Goal: Task Accomplishment & Management: Manage account settings

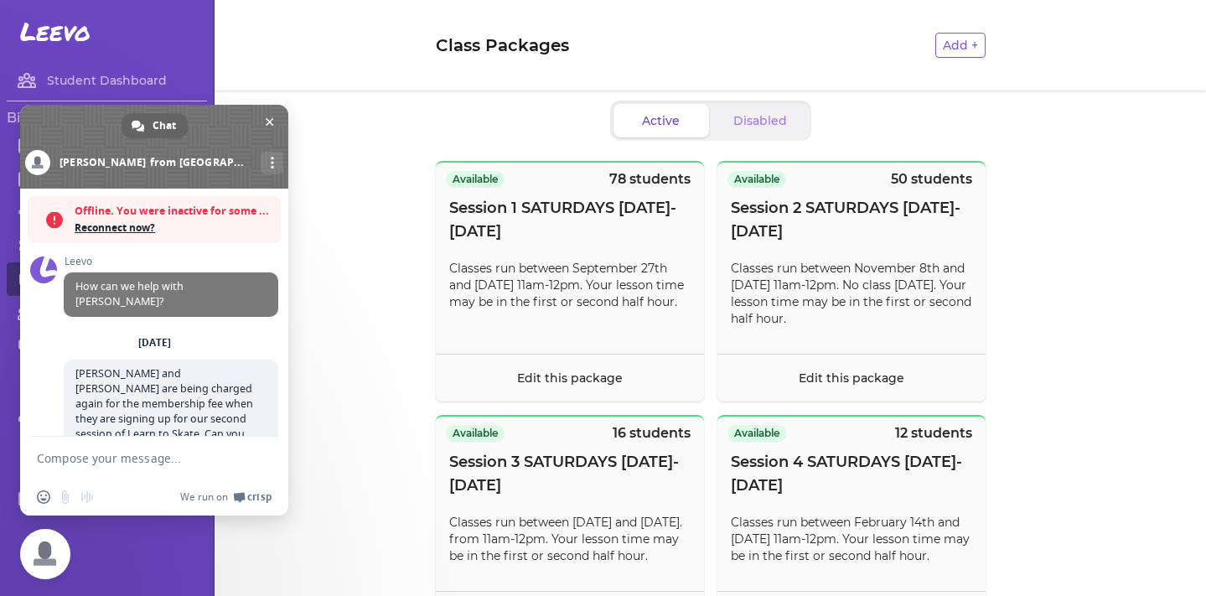
scroll to position [949, 0]
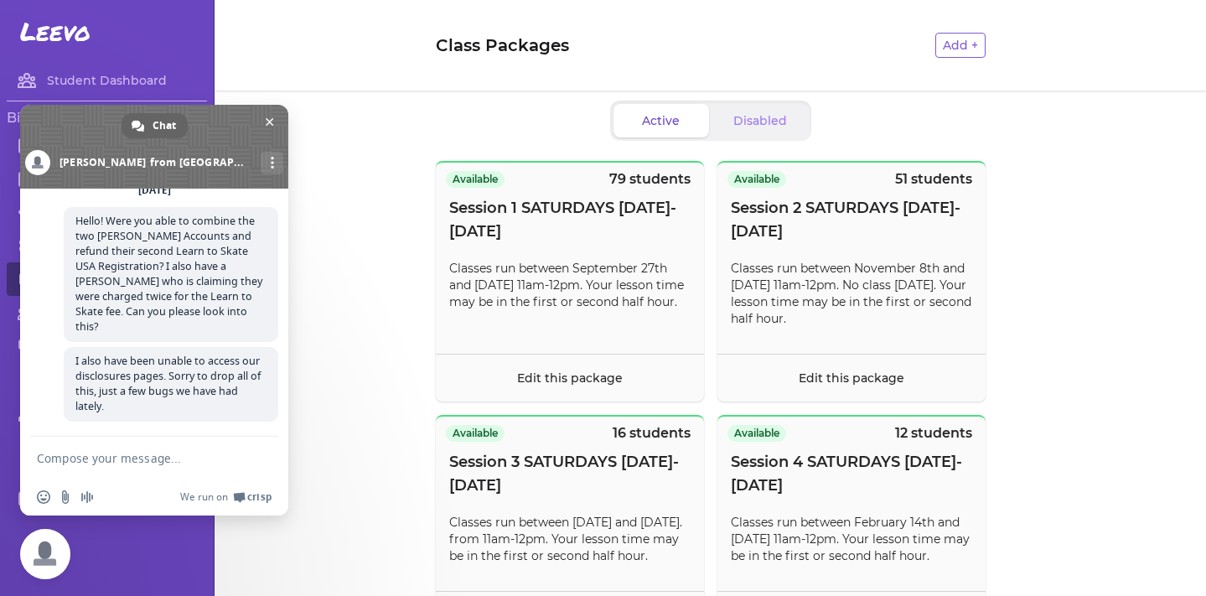
scroll to position [949, 0]
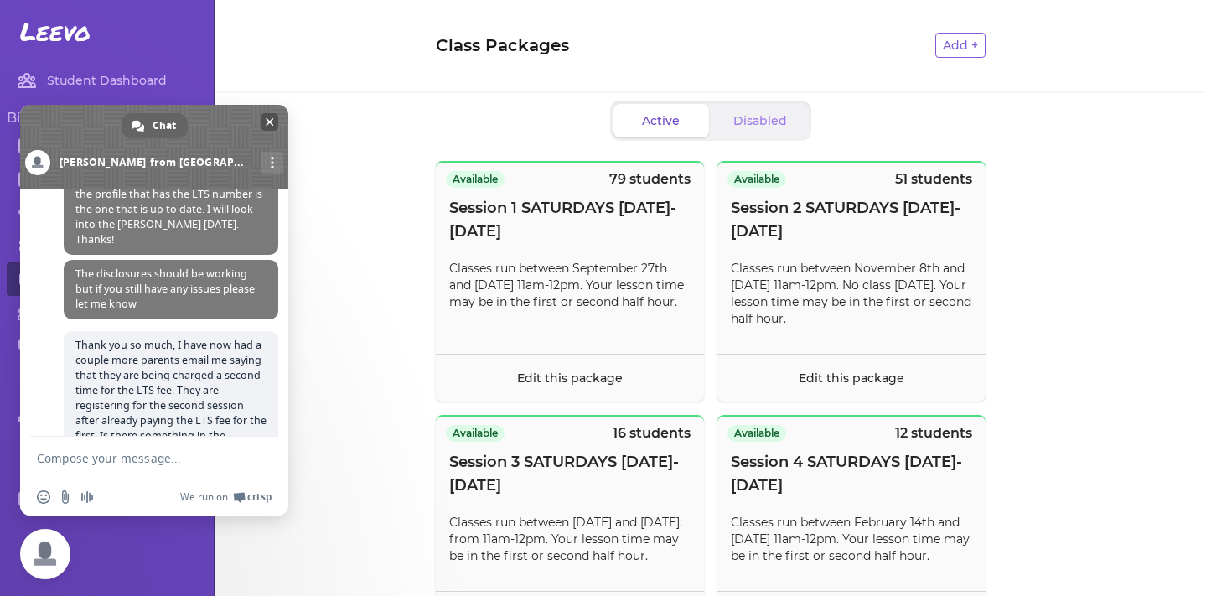
click at [266, 127] on span "Close chat" at bounding box center [270, 122] width 18 height 18
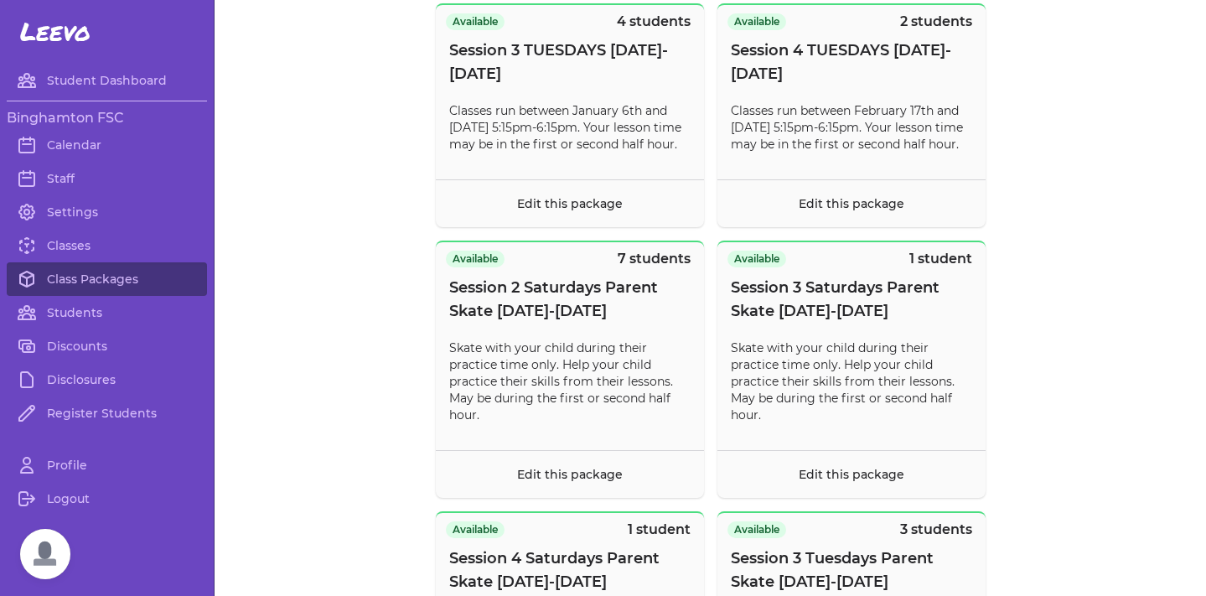
scroll to position [670, 0]
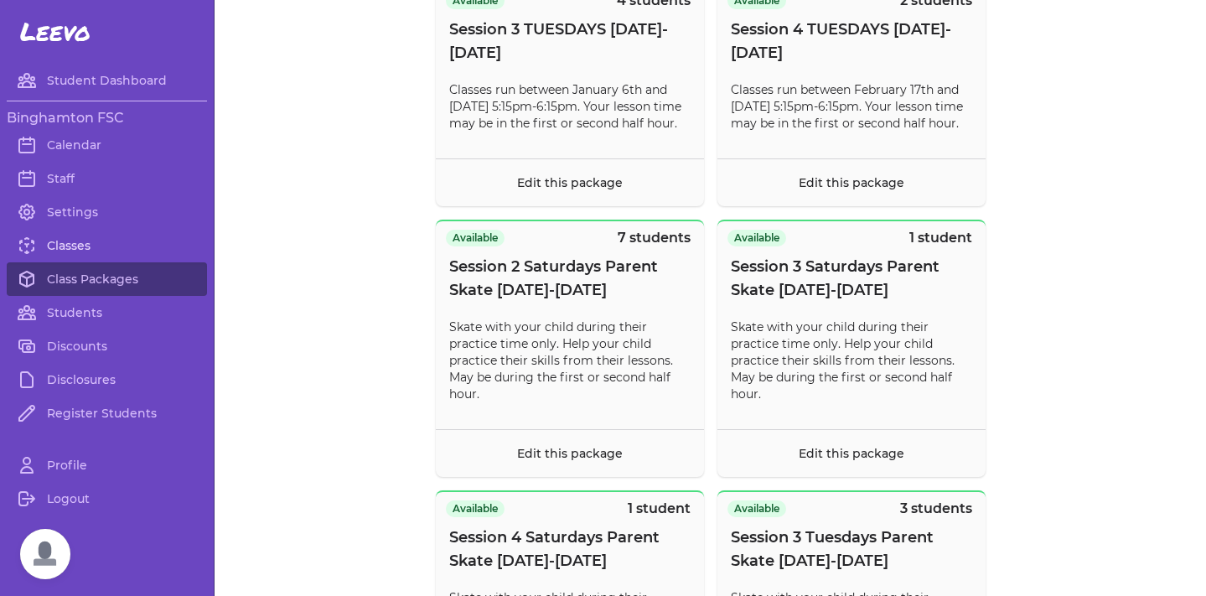
click at [58, 238] on link "Classes" at bounding box center [107, 246] width 200 height 34
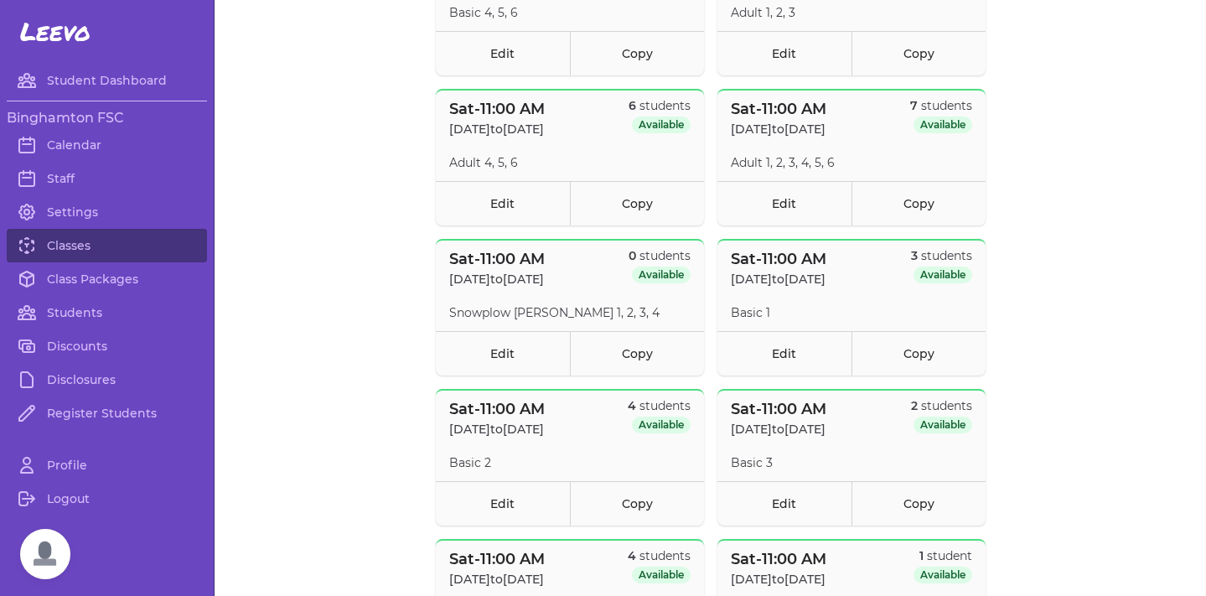
scroll to position [1575, 0]
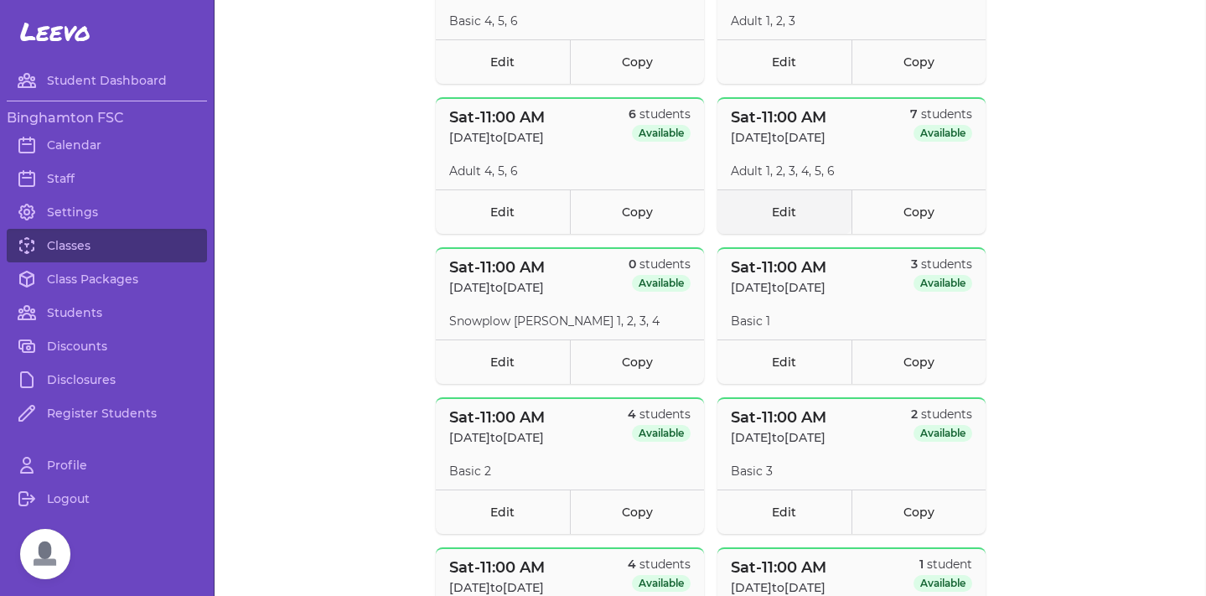
click at [773, 215] on link "Edit" at bounding box center [784, 211] width 134 height 44
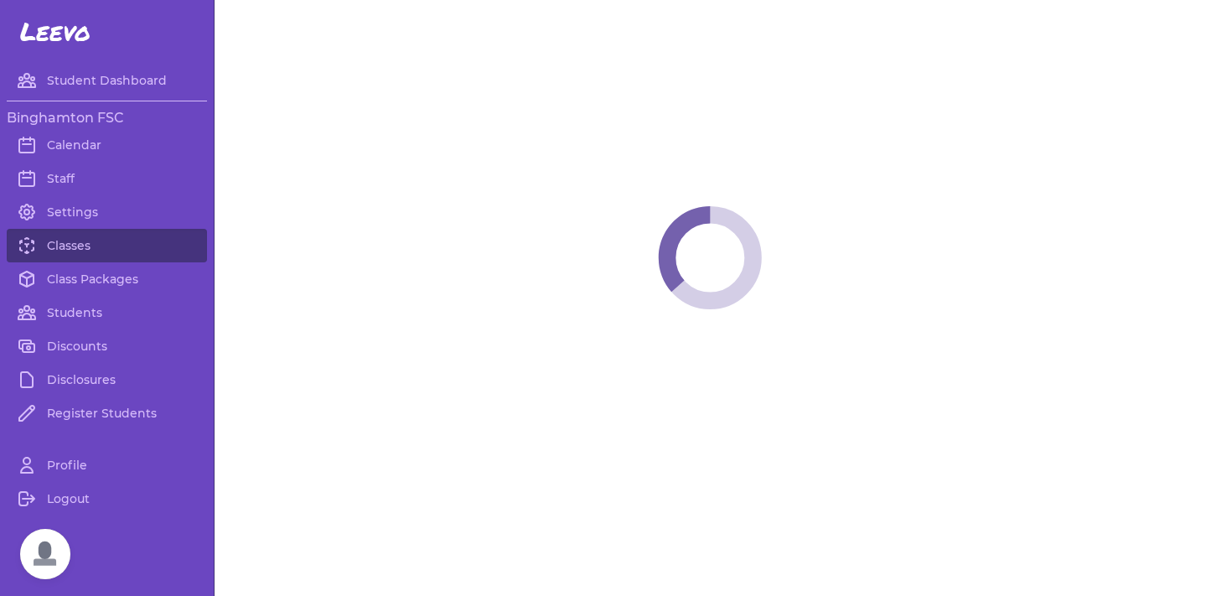
select select "6"
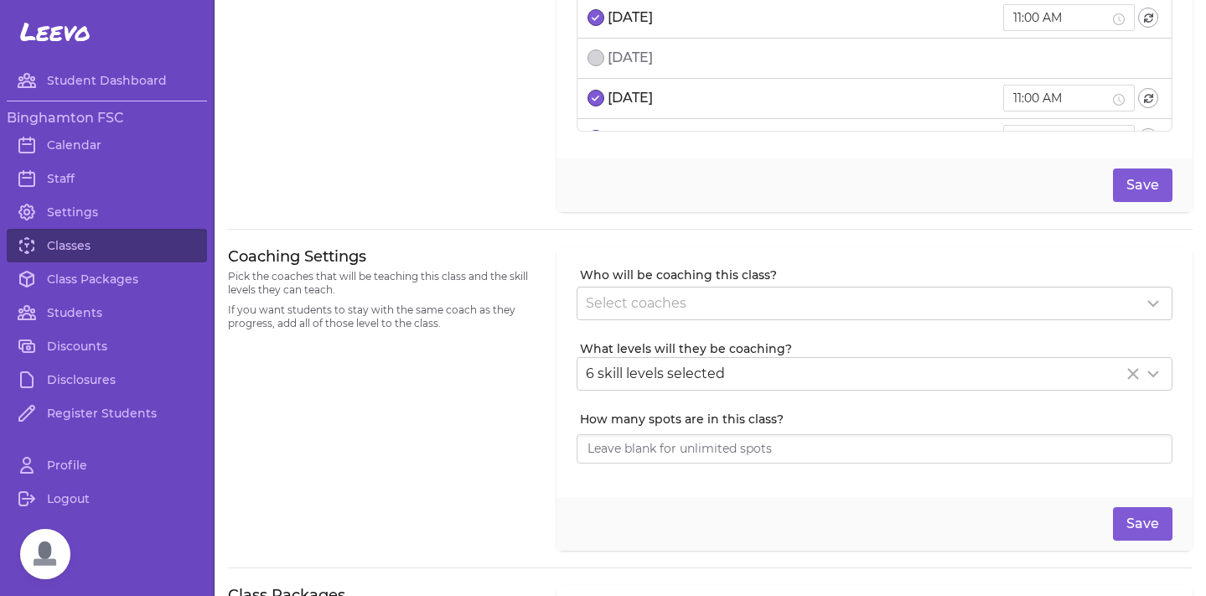
scroll to position [196, 0]
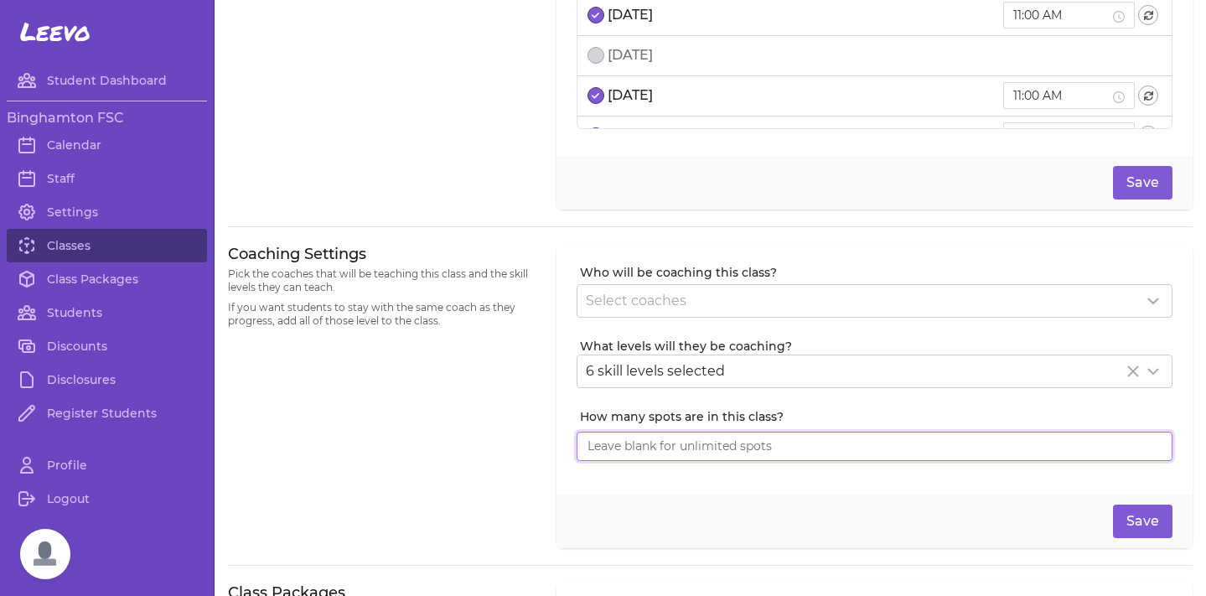
click at [632, 437] on input "How many spots are in this class?" at bounding box center [875, 447] width 596 height 30
type input "14"
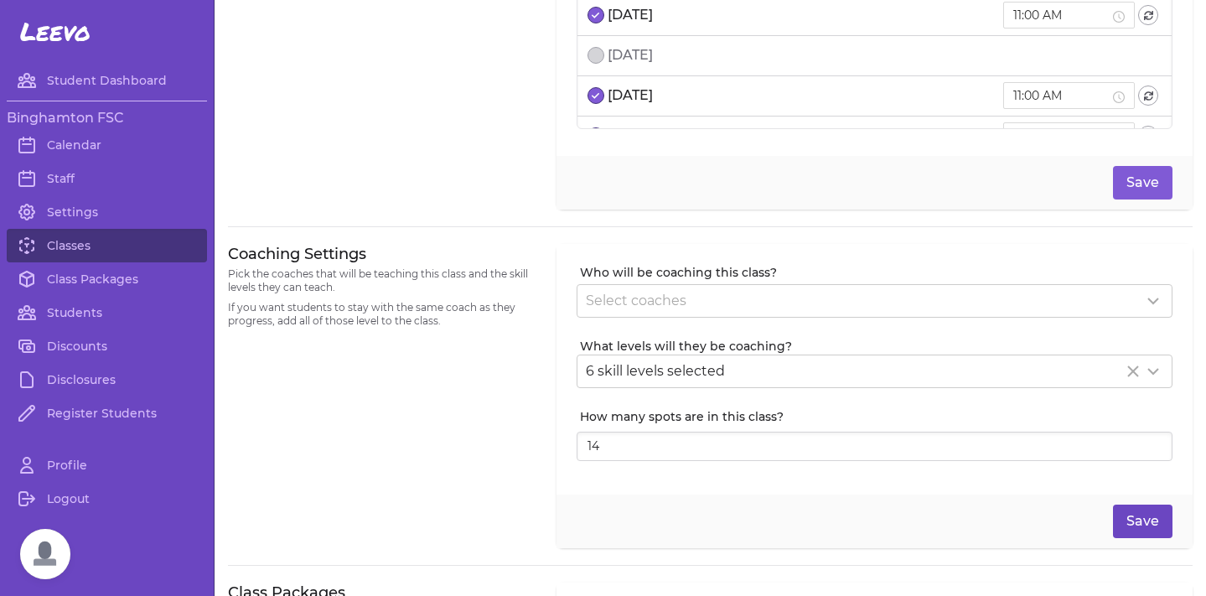
click at [1129, 530] on button "Save" at bounding box center [1142, 521] width 59 height 34
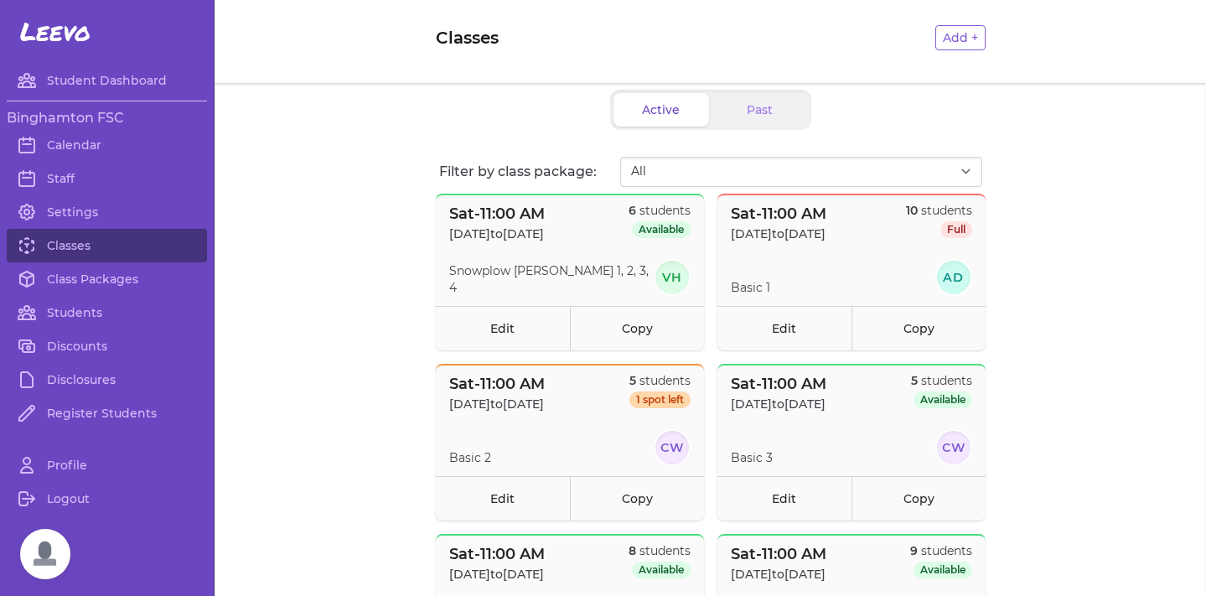
scroll to position [10, 0]
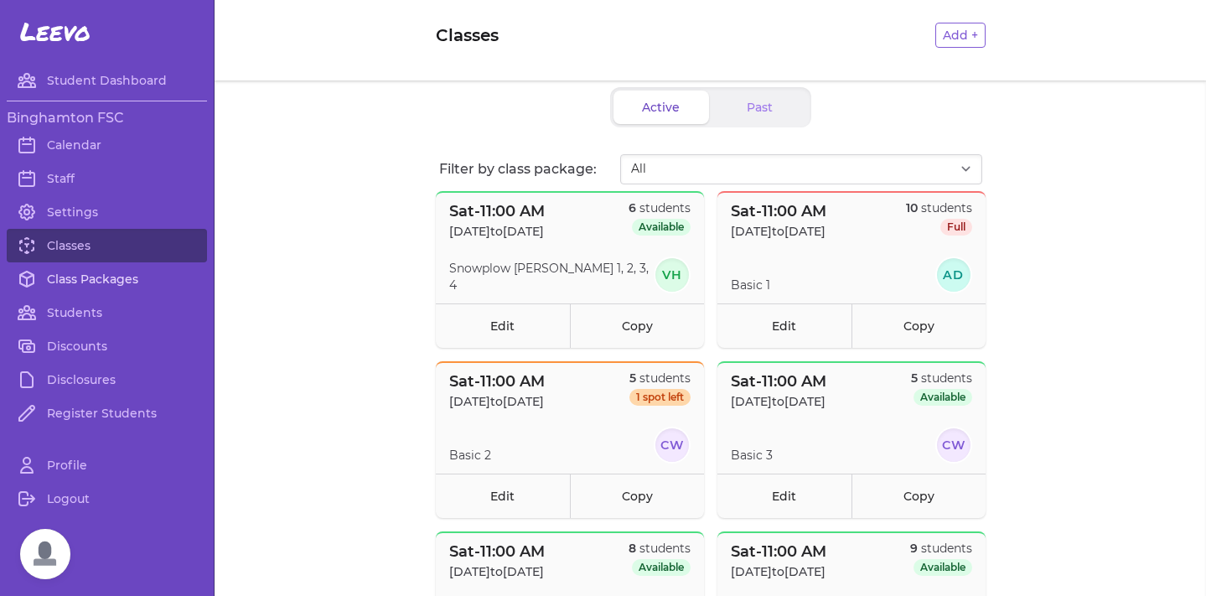
click at [129, 277] on link "Class Packages" at bounding box center [107, 279] width 200 height 34
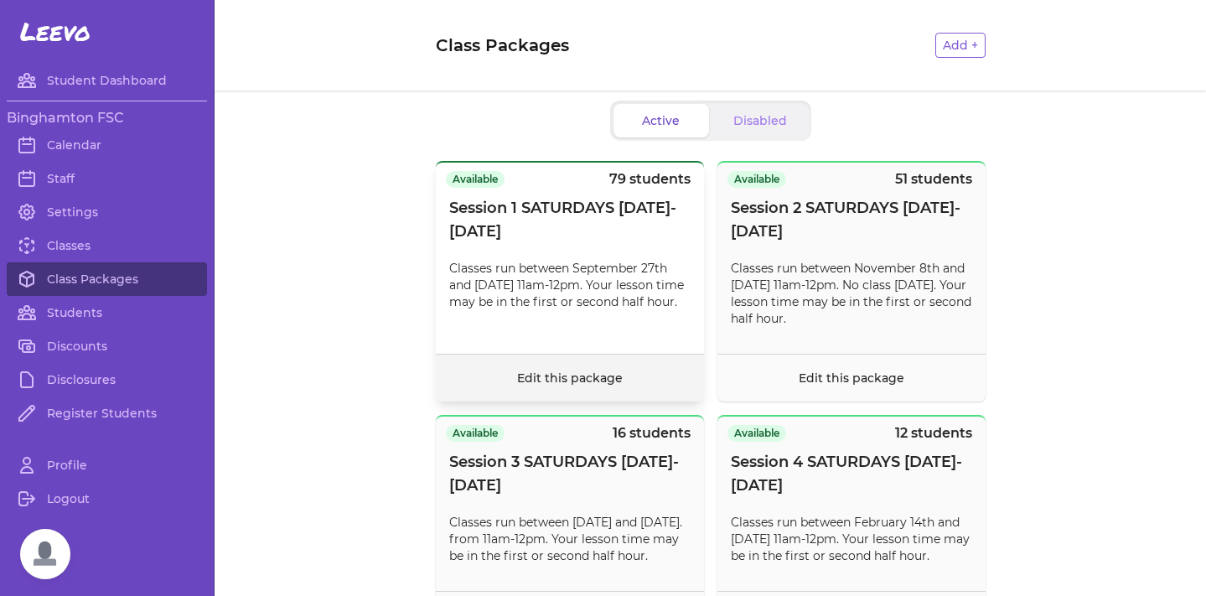
click at [501, 370] on footer "Edit this package" at bounding box center [570, 378] width 268 height 48
click at [536, 380] on link "Edit this package" at bounding box center [570, 377] width 106 height 15
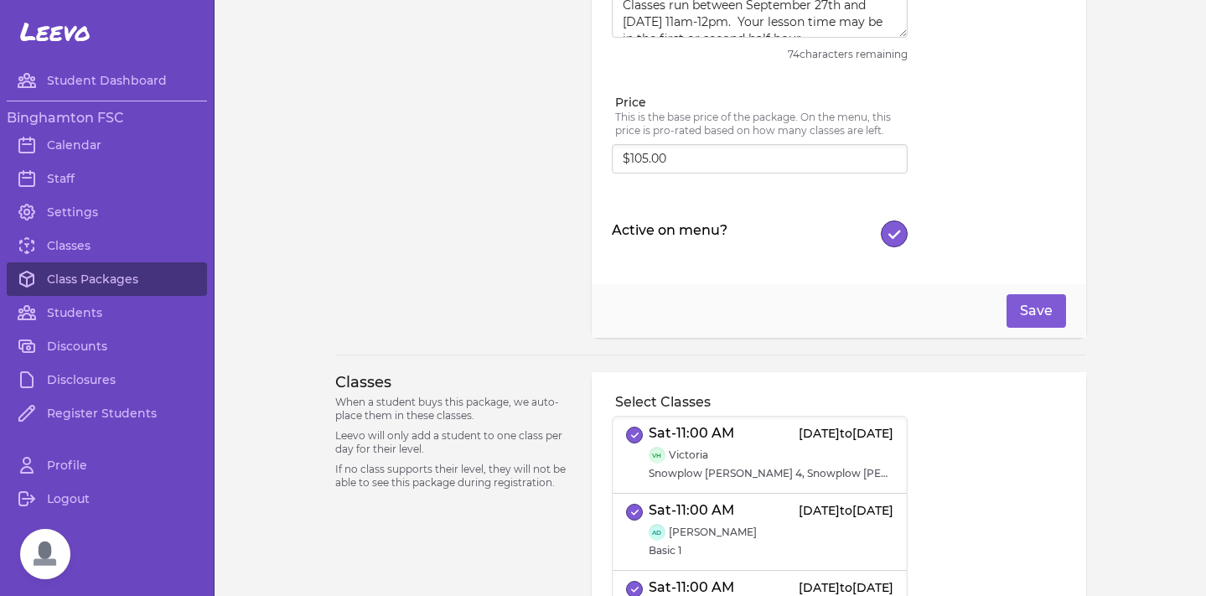
scroll to position [184, 0]
click at [903, 235] on button "Active on menu?" at bounding box center [894, 235] width 27 height 27
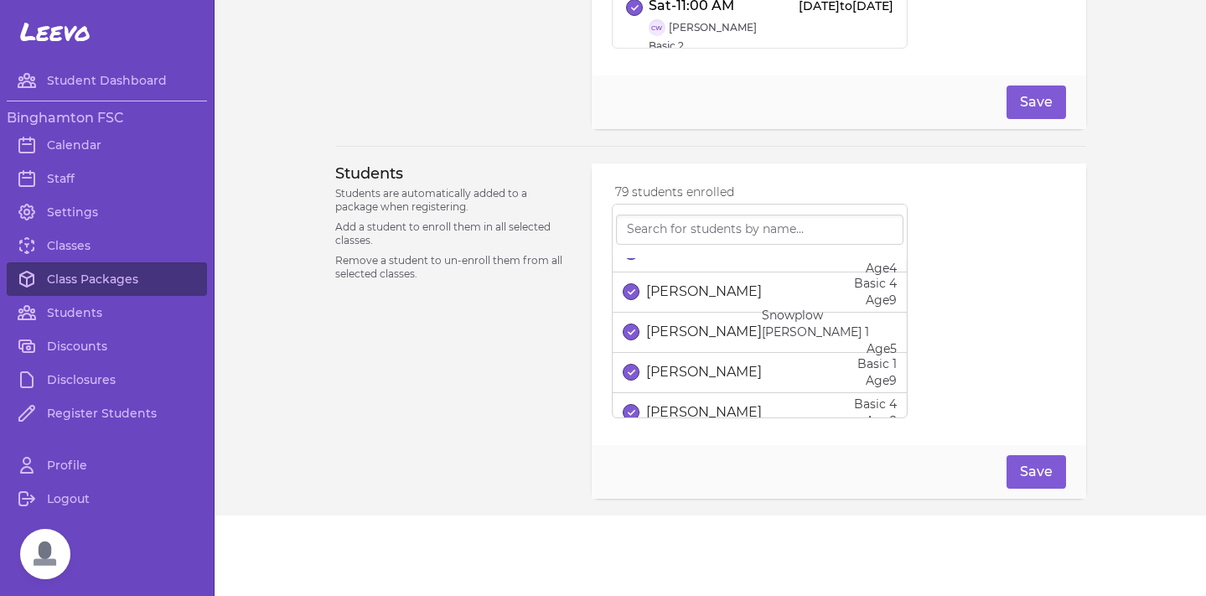
scroll to position [106, 0]
click at [667, 351] on div "[PERSON_NAME] Snowplow [PERSON_NAME] 1 Age [DEMOGRAPHIC_DATA]" at bounding box center [760, 333] width 274 height 50
click at [1053, 469] on button "Save" at bounding box center [1035, 472] width 59 height 34
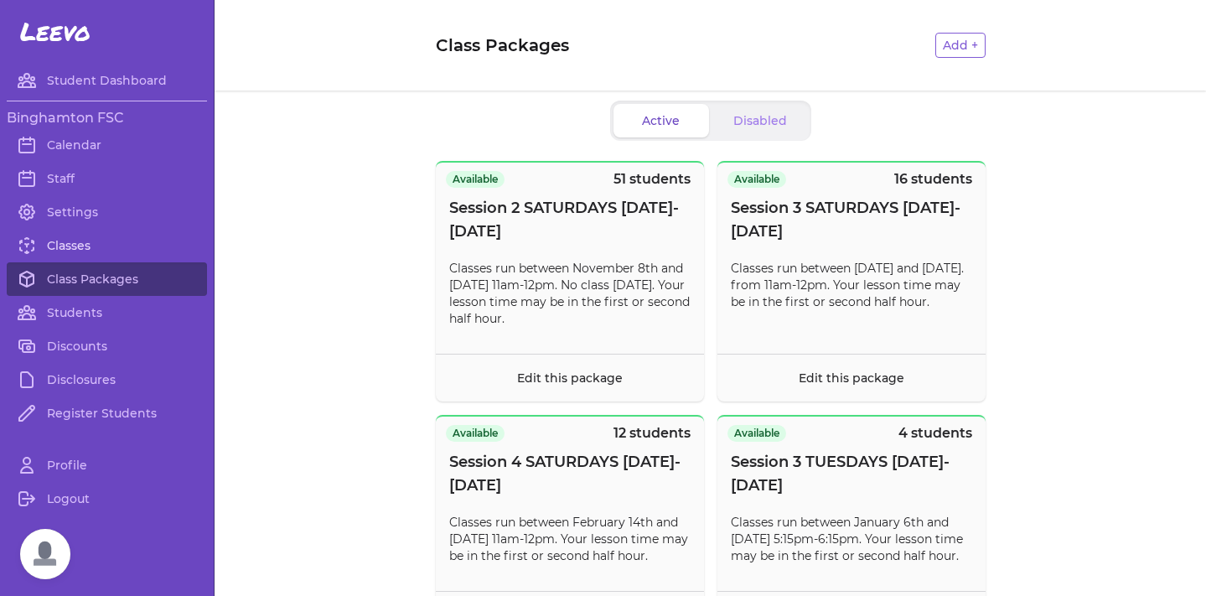
click at [80, 247] on link "Classes" at bounding box center [107, 246] width 200 height 34
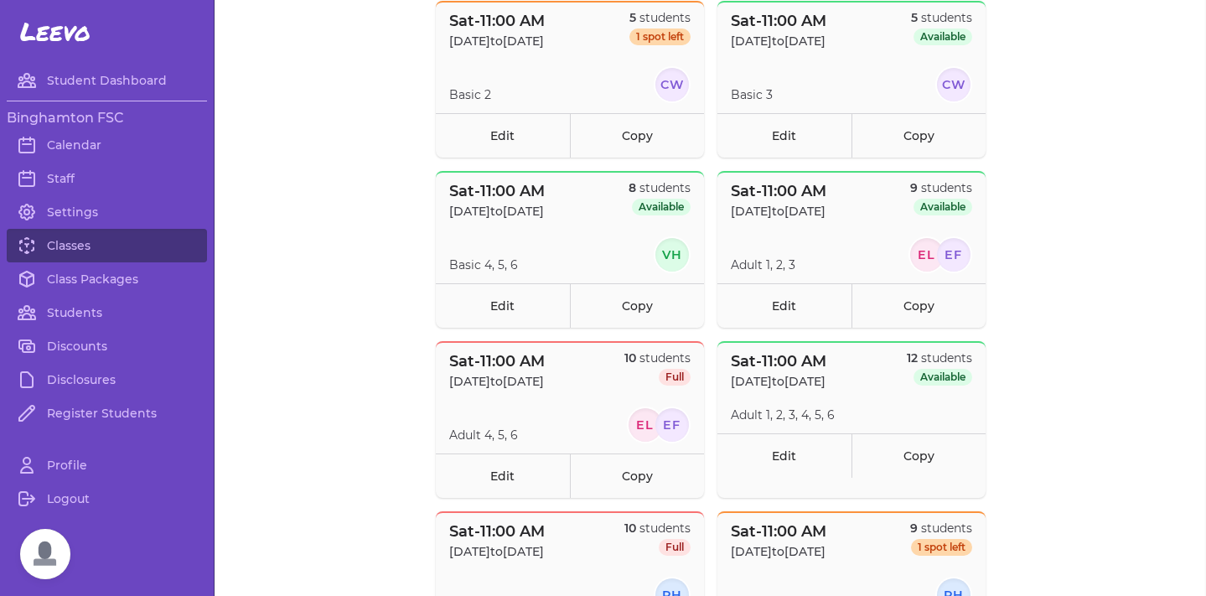
scroll to position [370, 0]
click at [802, 294] on link "Edit" at bounding box center [784, 306] width 134 height 44
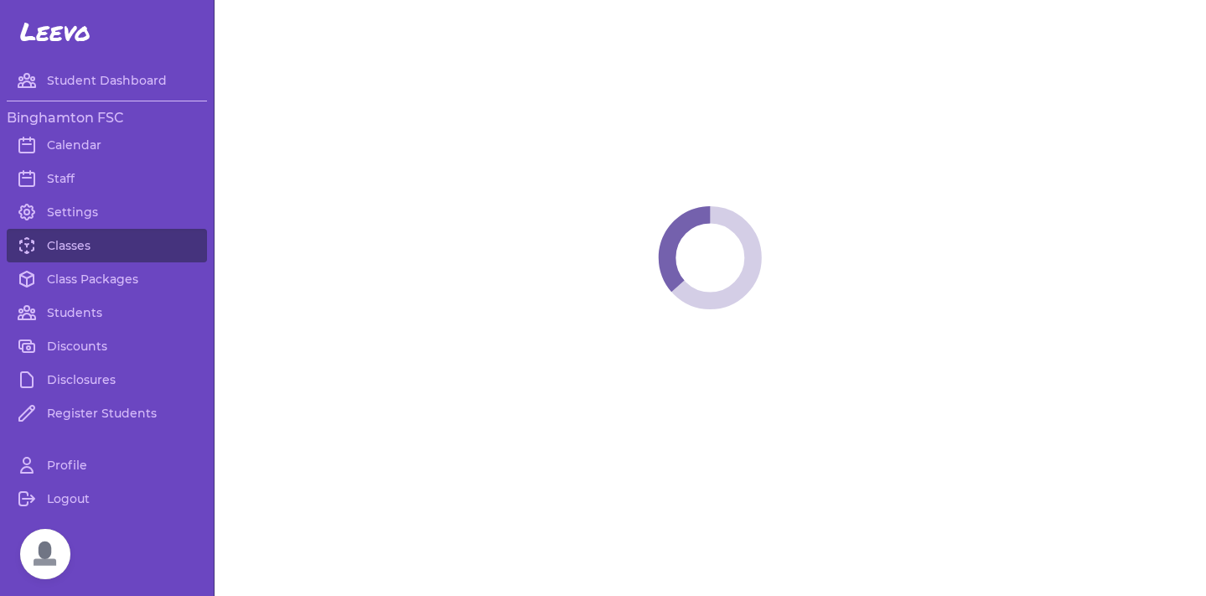
select select "6"
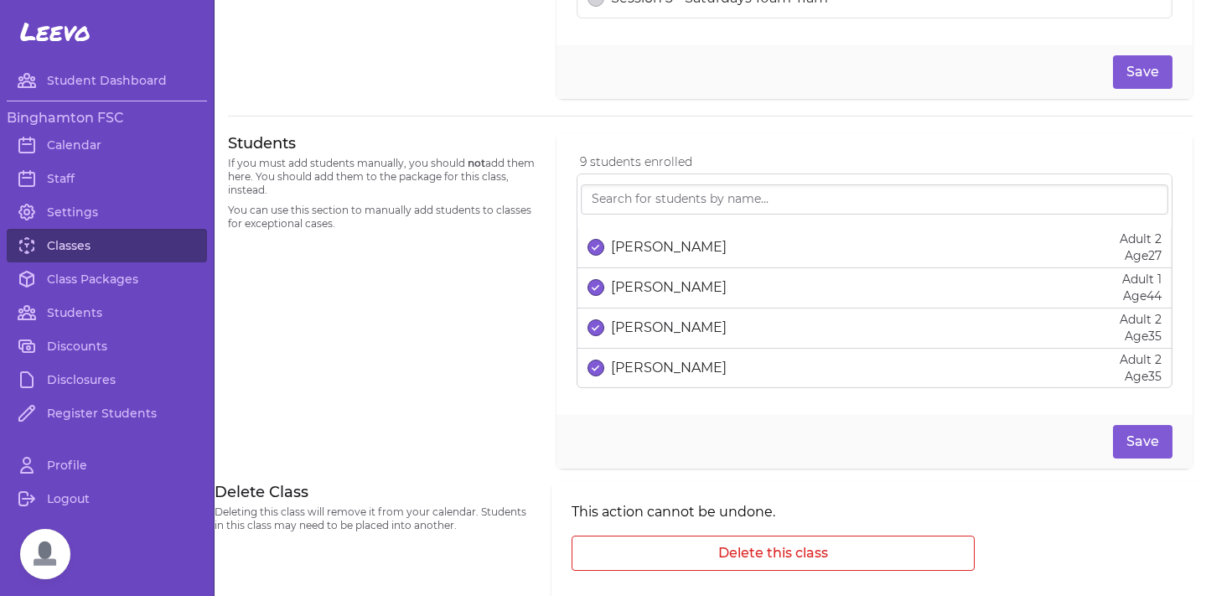
click at [81, 242] on link "Classes" at bounding box center [107, 246] width 200 height 34
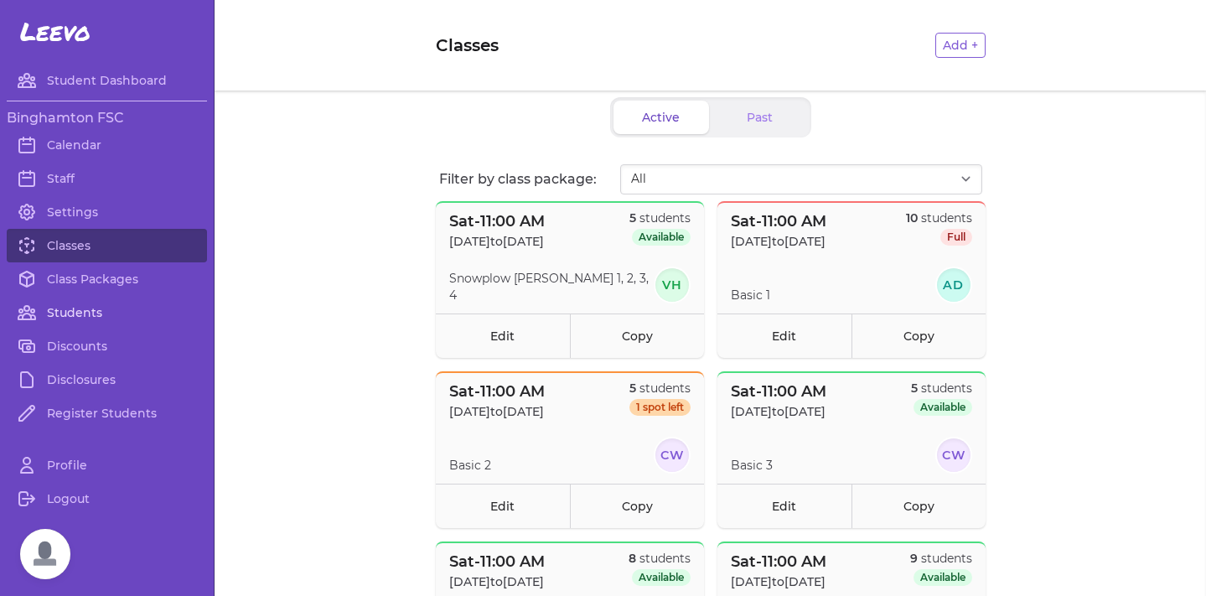
click at [92, 317] on link "Students" at bounding box center [107, 313] width 200 height 34
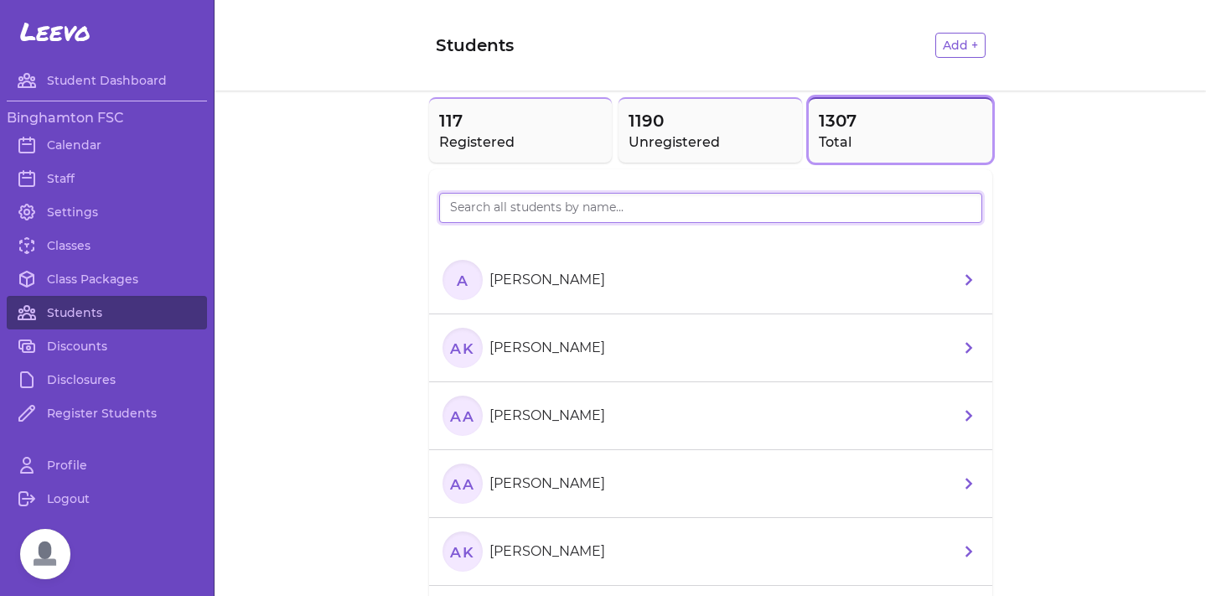
click at [638, 206] on input "search" at bounding box center [710, 208] width 543 height 30
type input "[PERSON_NAME]"
click at [68, 233] on link "Classes" at bounding box center [107, 246] width 200 height 34
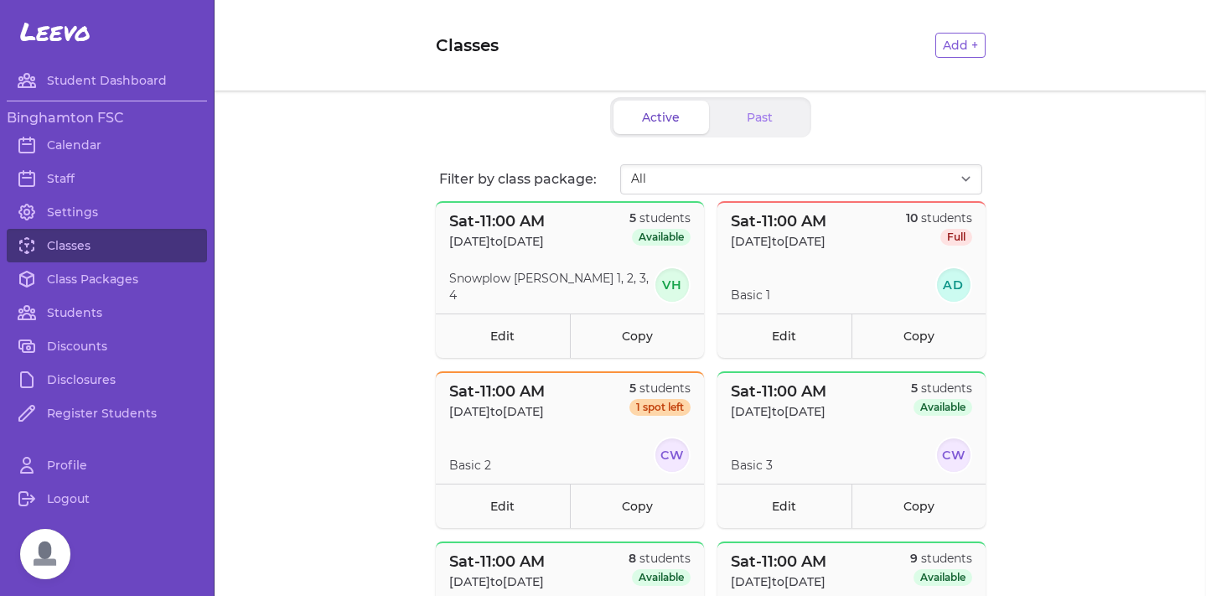
scroll to position [26, 0]
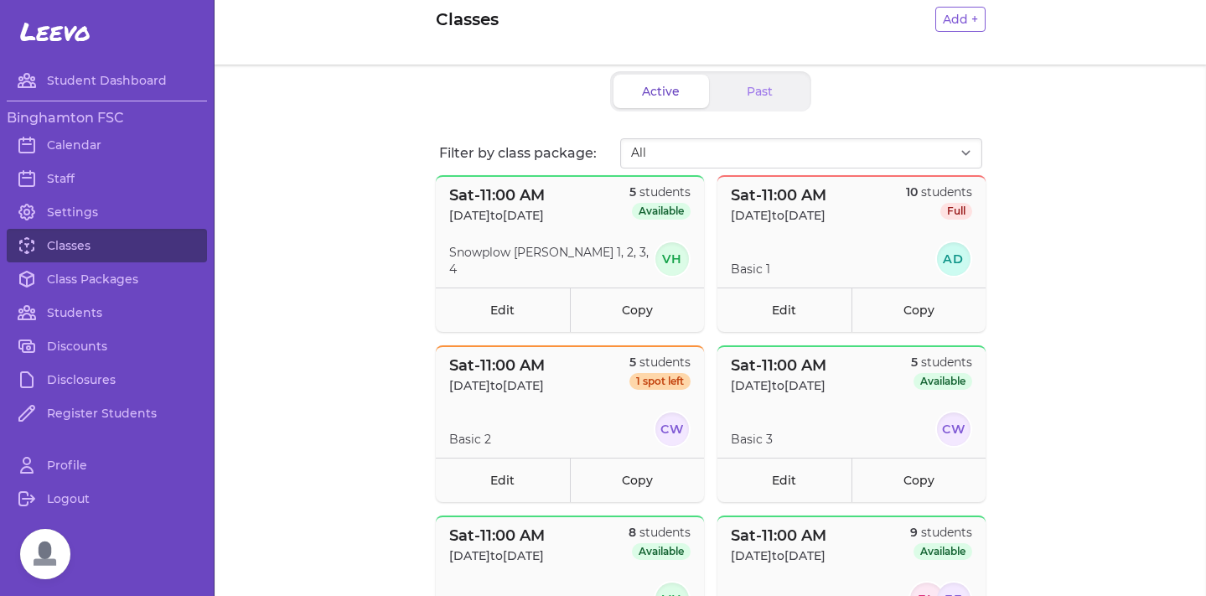
click at [170, 4] on nav "Leevo Student Dashboard Binghamton FSC Calendar Staff Settings Classes Class Pa…" at bounding box center [107, 298] width 215 height 596
click at [791, 308] on link "Edit" at bounding box center [784, 309] width 134 height 44
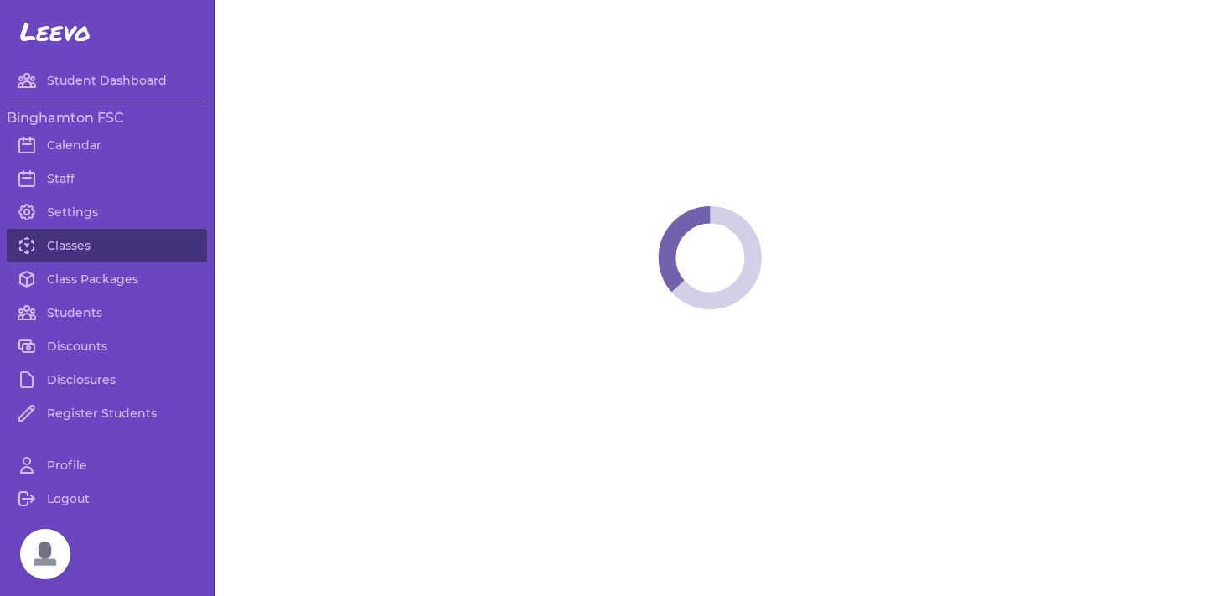
select select "6"
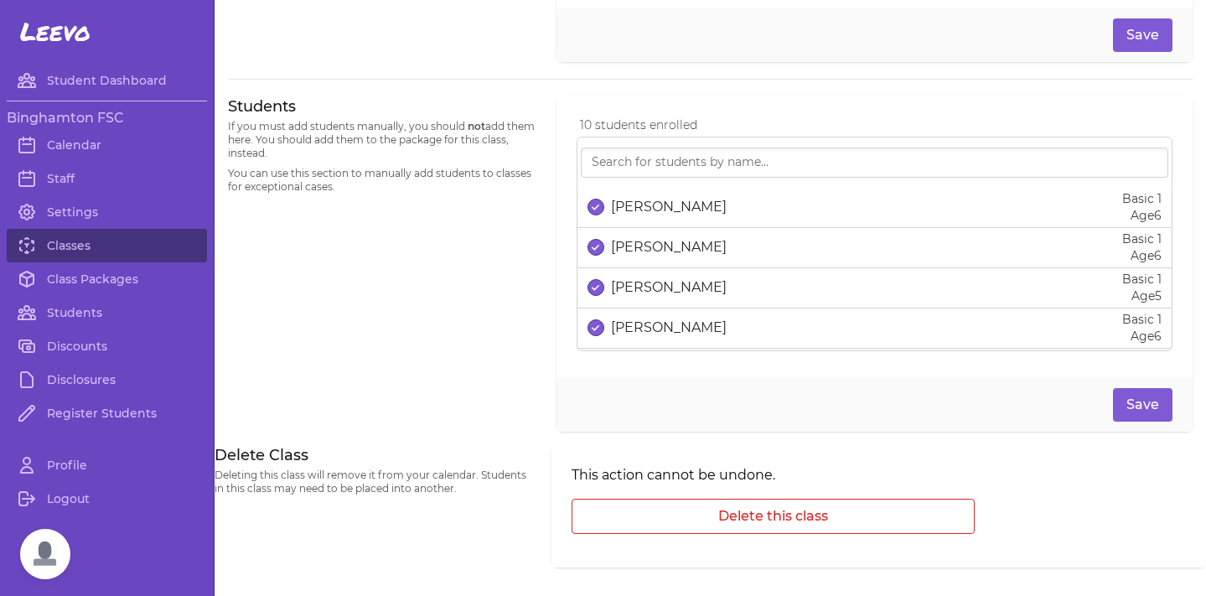
scroll to position [139, 0]
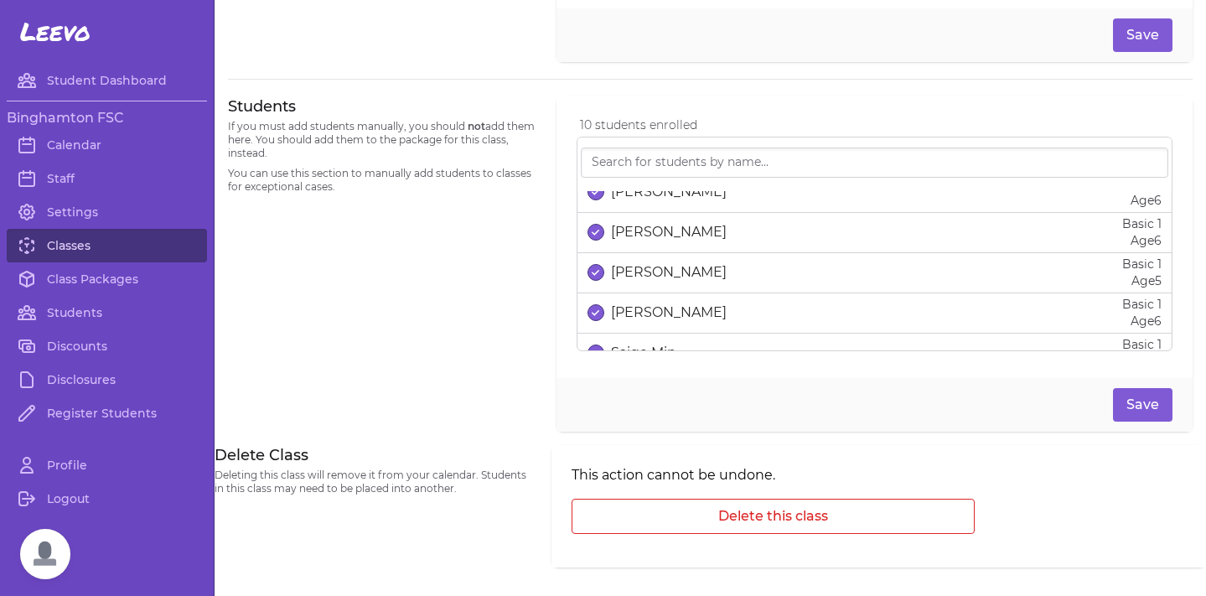
click at [54, 251] on link "Classes" at bounding box center [107, 246] width 200 height 34
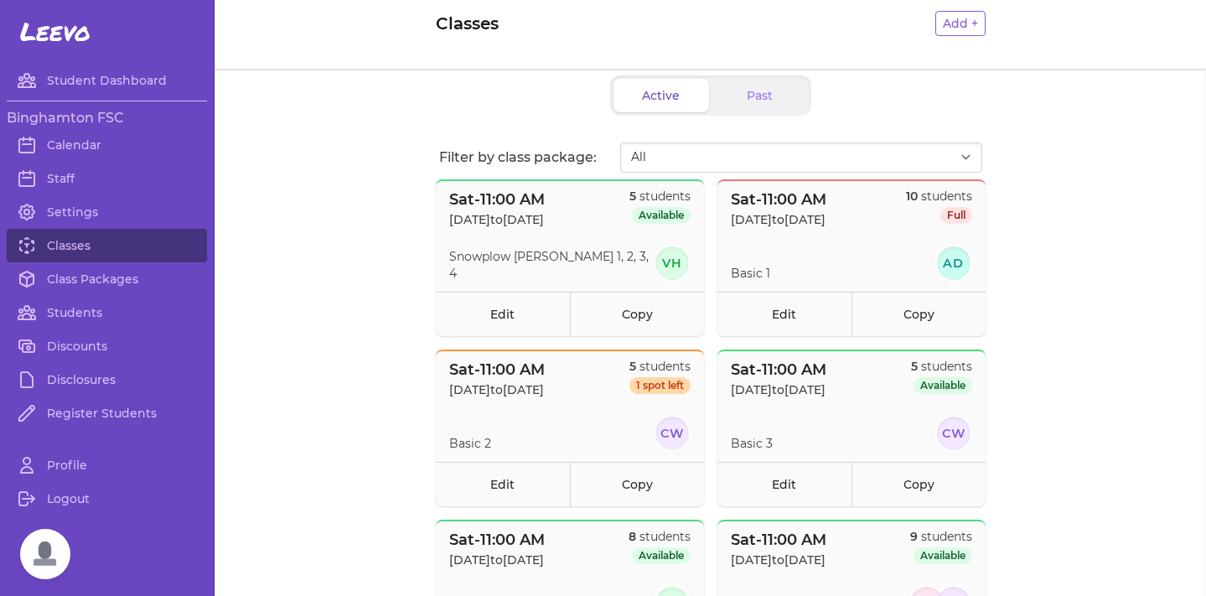
scroll to position [21, 0]
click at [756, 308] on link "Edit" at bounding box center [784, 314] width 134 height 44
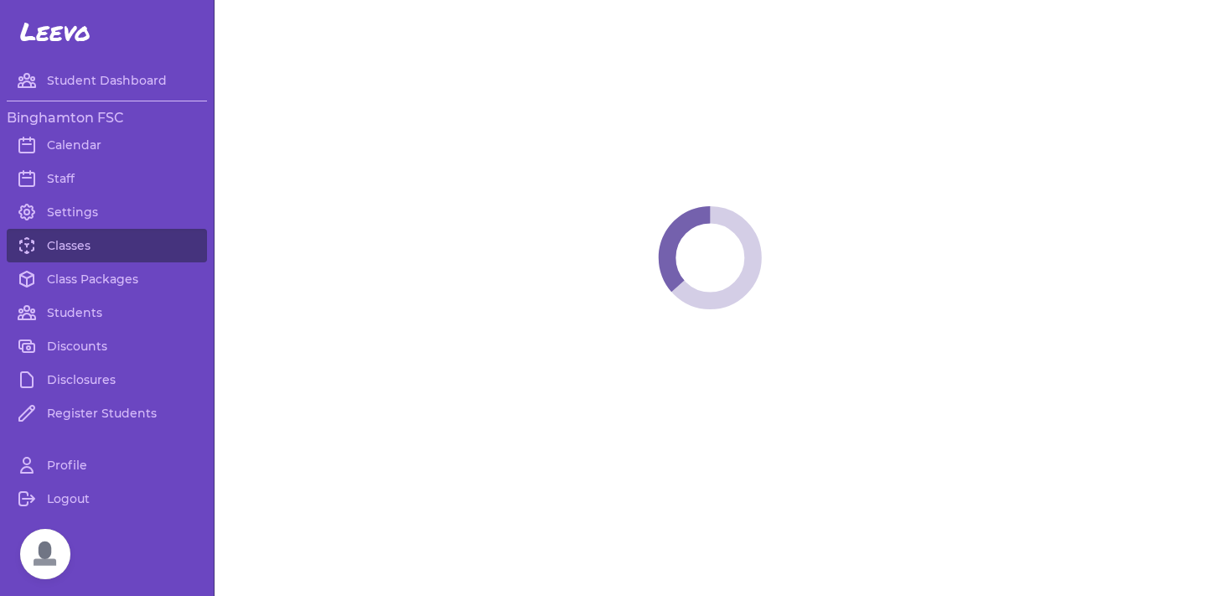
select select "6"
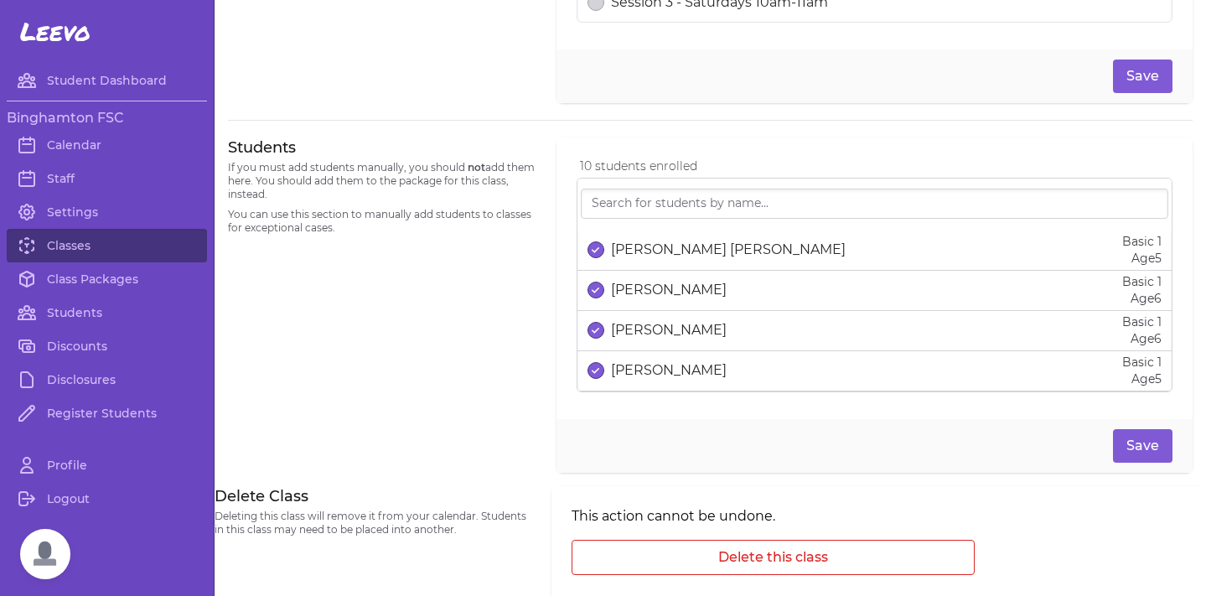
scroll to position [137, 0]
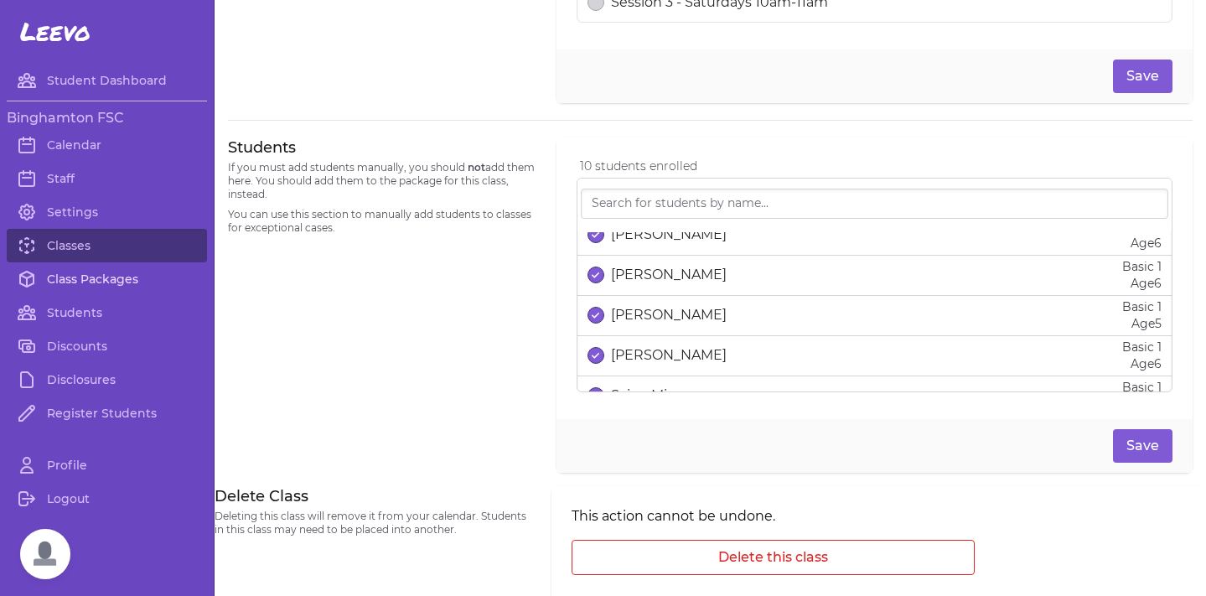
click at [95, 277] on link "Class Packages" at bounding box center [107, 279] width 200 height 34
